Goal: Information Seeking & Learning: Learn about a topic

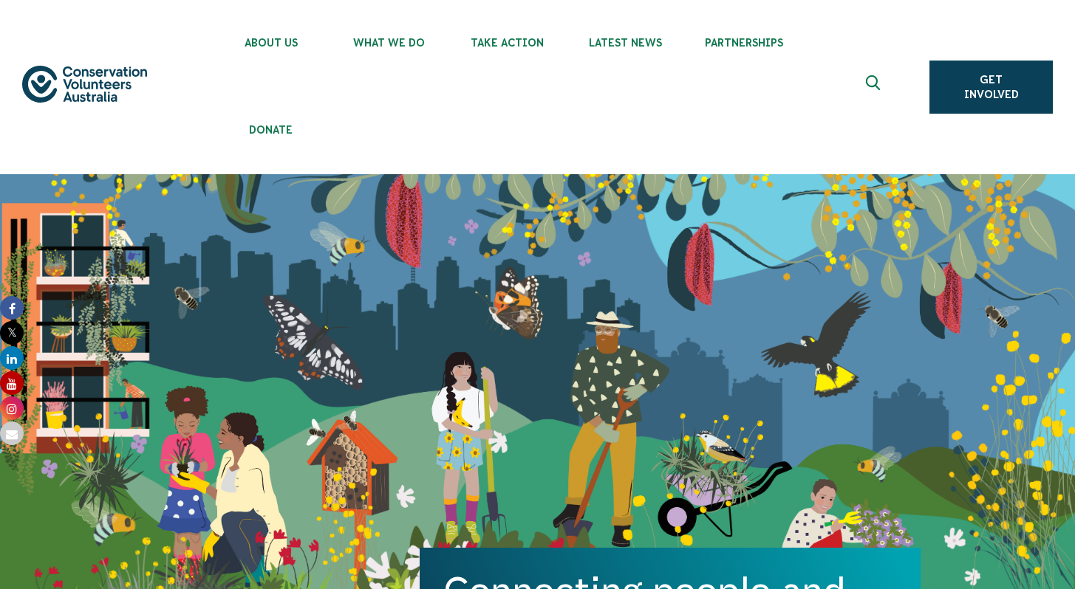
drag, startPoint x: 1085, startPoint y: 29, endPoint x: 1085, endPoint y: 18, distance: 10.3
click at [996, 92] on link "Get Involved" at bounding box center [990, 87] width 123 height 53
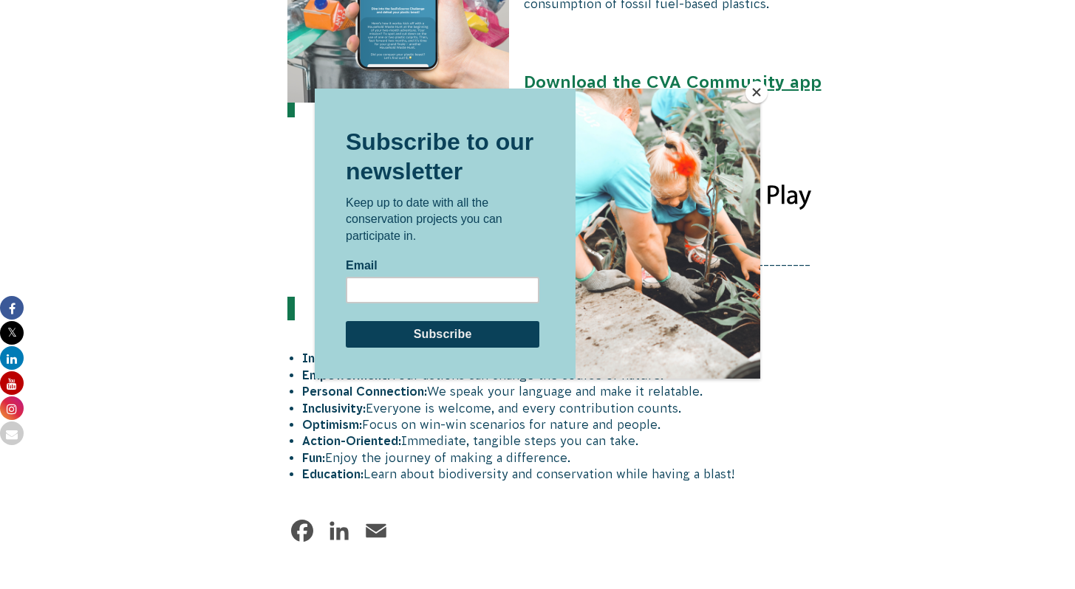
scroll to position [1970, 0]
